Goal: Find specific page/section: Find specific page/section

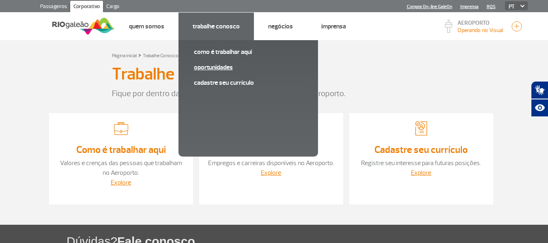
click at [219, 68] on link "Oportunidades" at bounding box center [248, 67] width 109 height 9
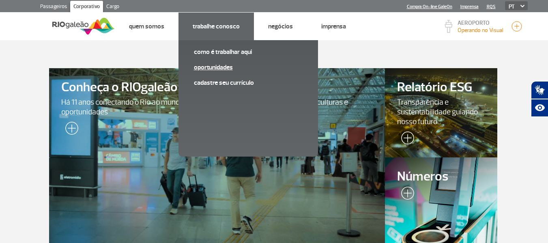
click at [214, 69] on link "Oportunidades" at bounding box center [248, 67] width 109 height 9
click at [221, 66] on link "Oportunidades" at bounding box center [248, 67] width 109 height 9
